Goal: Find specific page/section: Find specific page/section

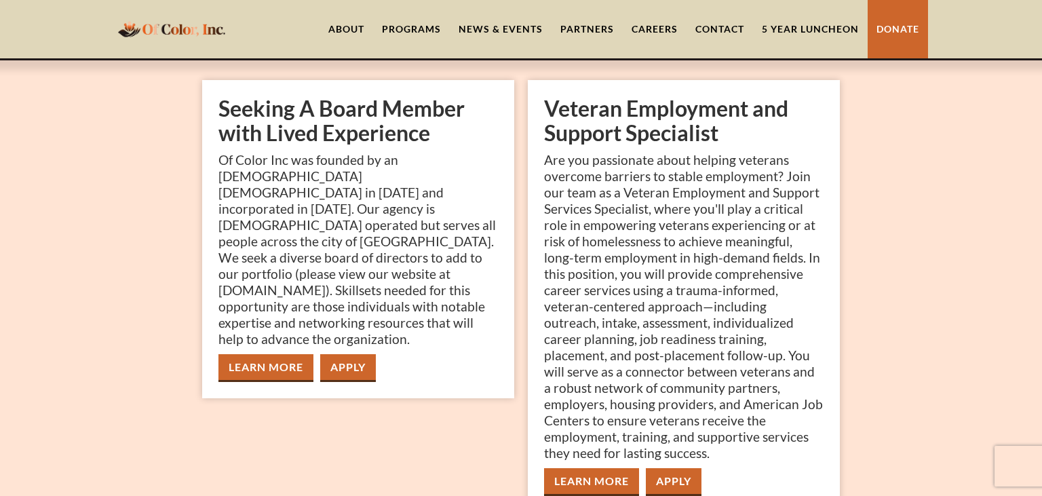
scroll to position [71, 0]
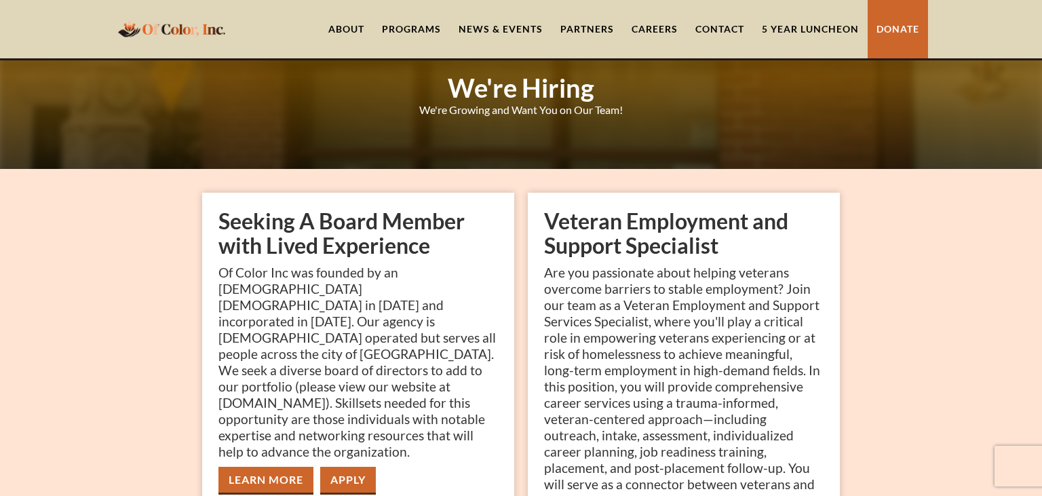
click at [665, 31] on link "Careers" at bounding box center [655, 29] width 64 height 58
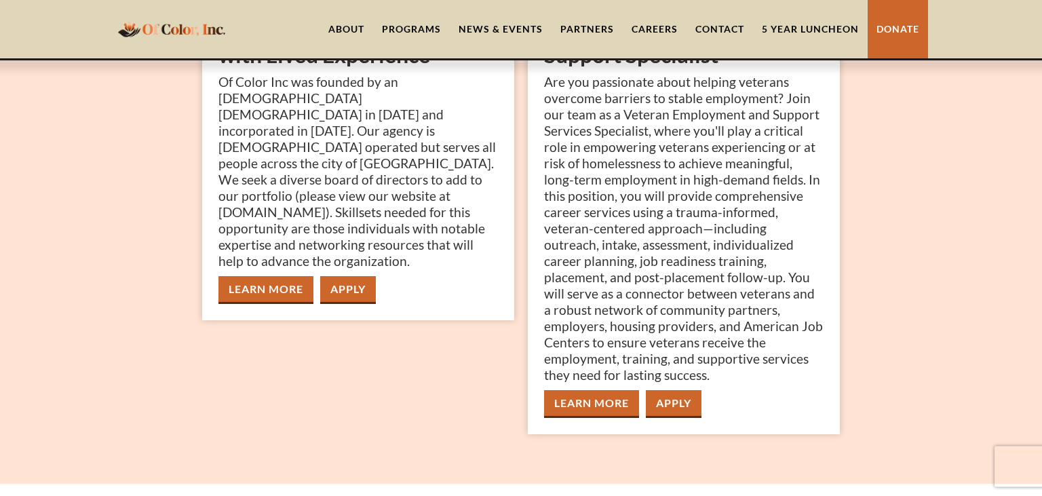
scroll to position [286, 0]
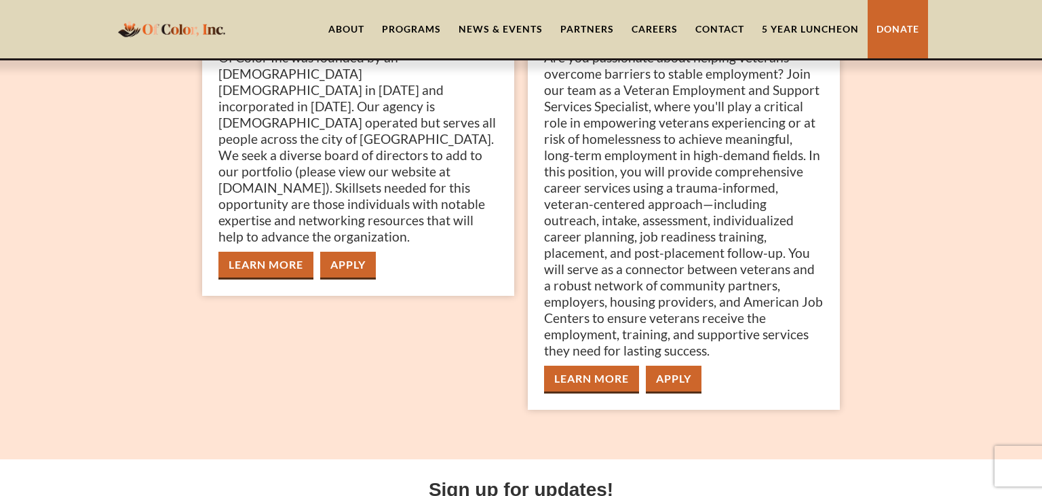
click at [592, 380] on link "Learn More" at bounding box center [591, 380] width 95 height 28
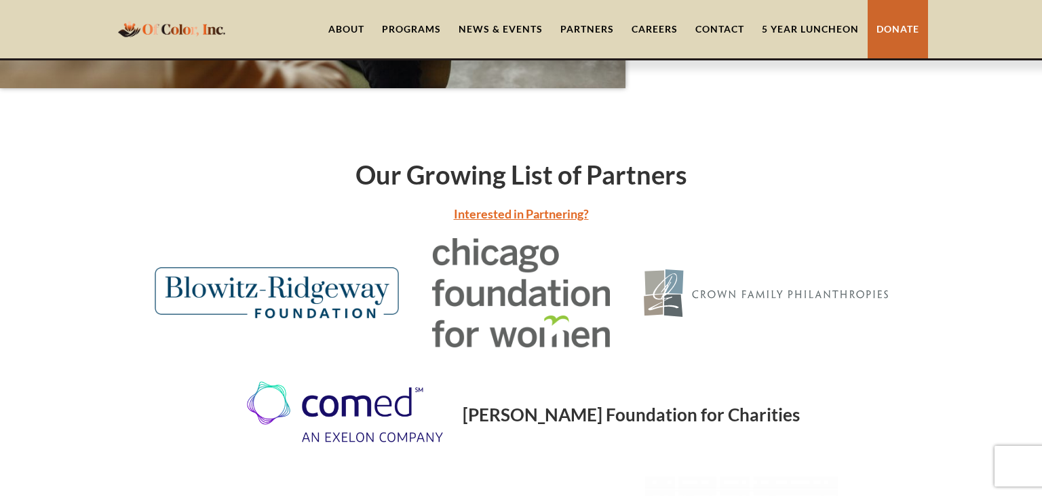
scroll to position [2580, 0]
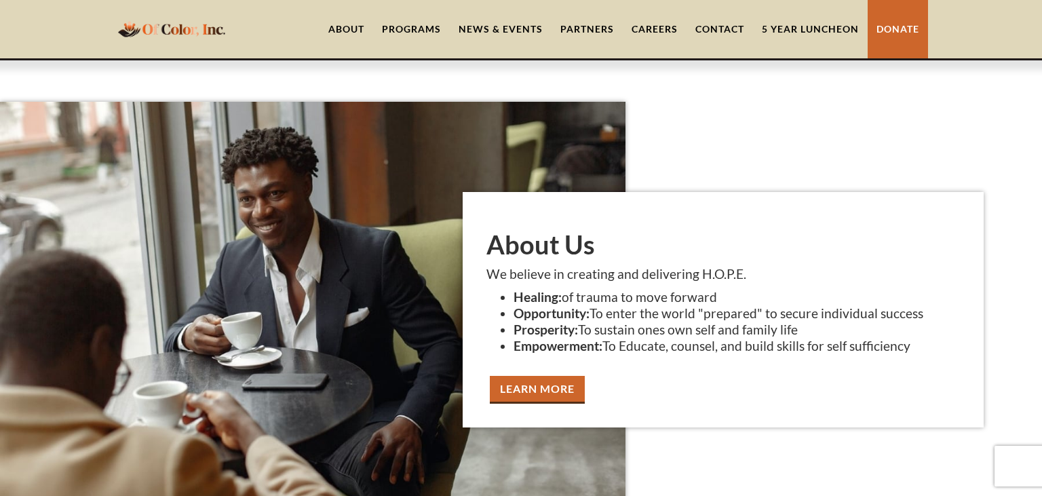
click at [725, 26] on link "Contact" at bounding box center [720, 29] width 67 height 58
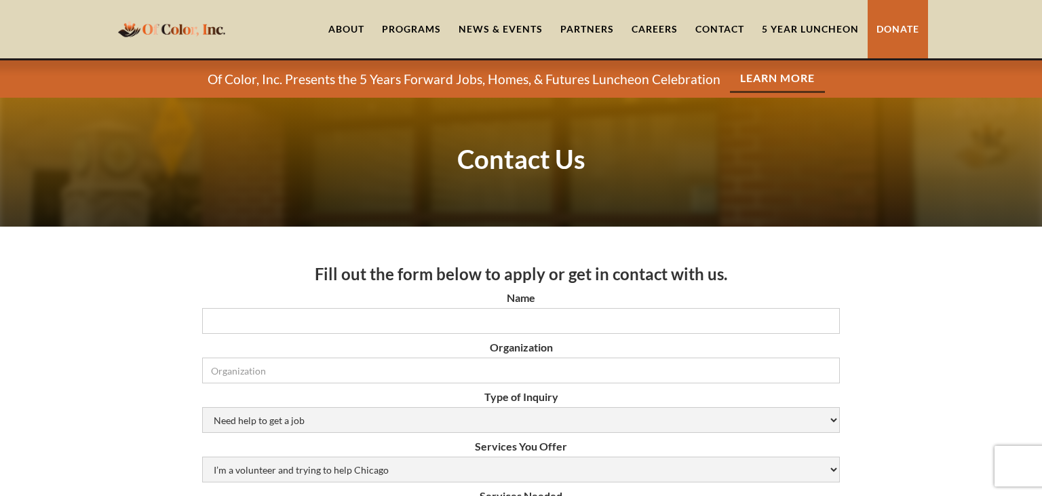
click at [664, 27] on link "Careers" at bounding box center [655, 29] width 64 height 58
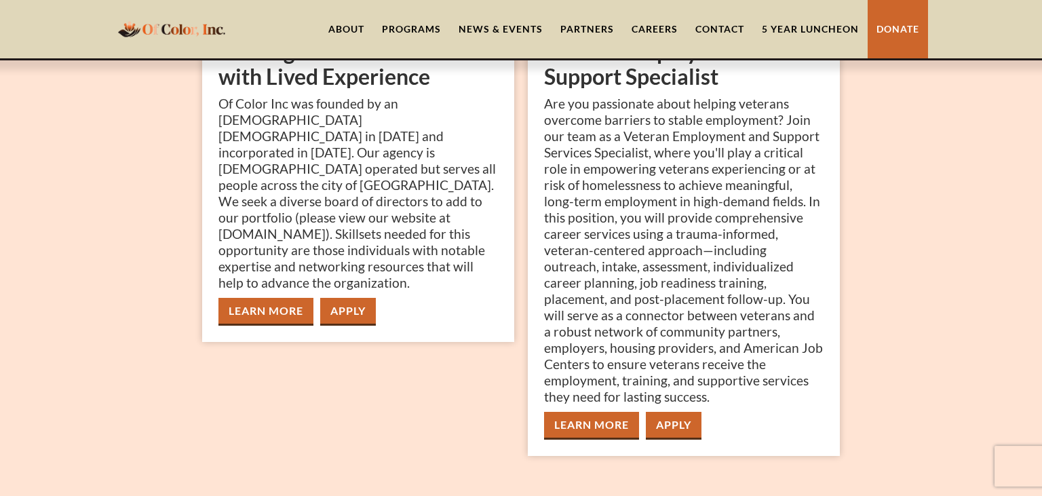
scroll to position [214, 0]
